Goal: Information Seeking & Learning: Learn about a topic

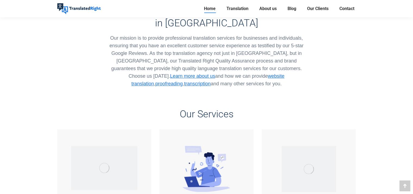
scroll to position [281, 0]
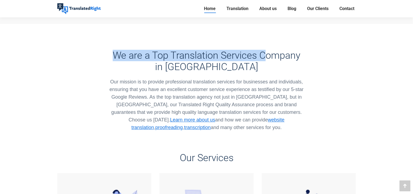
drag, startPoint x: 111, startPoint y: 50, endPoint x: 268, endPoint y: 53, distance: 157.4
click at [267, 53] on h3 "We are a Top Translation Services Company in [GEOGRAPHIC_DATA]" at bounding box center [206, 61] width 196 height 23
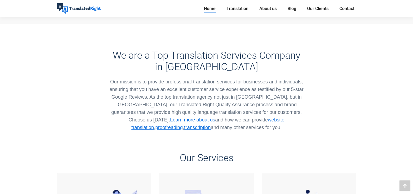
click at [276, 55] on h3 "We are a Top Translation Services Company in [GEOGRAPHIC_DATA]" at bounding box center [206, 61] width 196 height 23
click at [214, 64] on h3 "We are a Top Translation Services Company in [GEOGRAPHIC_DATA]" at bounding box center [206, 61] width 196 height 23
click at [158, 70] on div "We are a Top Translation Services Company in [GEOGRAPHIC_DATA] Our mission is t…" at bounding box center [206, 91] width 196 height 82
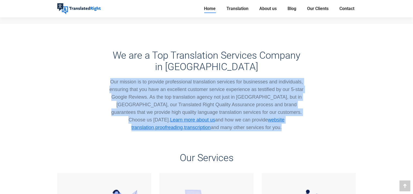
click at [158, 70] on div "We are a Top Translation Services Company in [GEOGRAPHIC_DATA] Our mission is t…" at bounding box center [206, 91] width 196 height 82
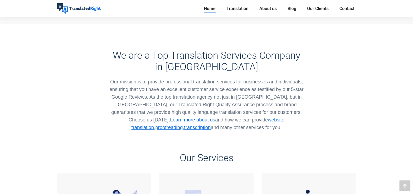
click at [244, 64] on h3 "We are a Top Translation Services Company in [GEOGRAPHIC_DATA]" at bounding box center [206, 61] width 196 height 23
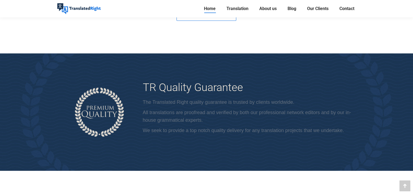
scroll to position [1210, 0]
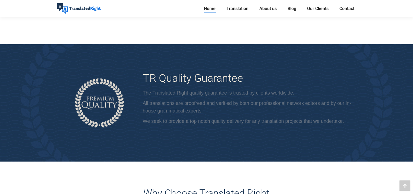
click at [374, 44] on div at bounding box center [206, 102] width 413 height 117
drag, startPoint x: 374, startPoint y: 43, endPoint x: 392, endPoint y: 99, distance: 58.3
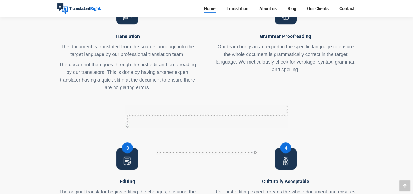
scroll to position [2411, 0]
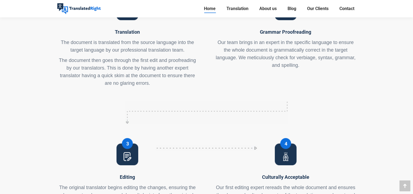
drag, startPoint x: 375, startPoint y: 47, endPoint x: 375, endPoint y: 27, distance: 20.1
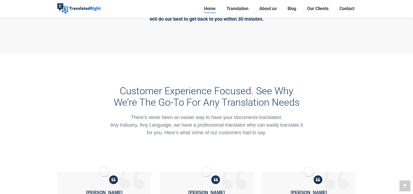
scroll to position [2784, 0]
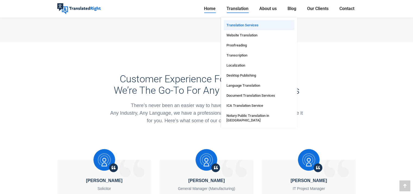
click at [254, 25] on span "Translation Services" at bounding box center [243, 25] width 32 height 5
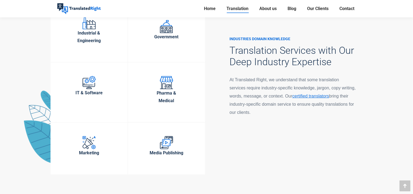
scroll to position [1483, 0]
